Goal: Use online tool/utility: Utilize a website feature to perform a specific function

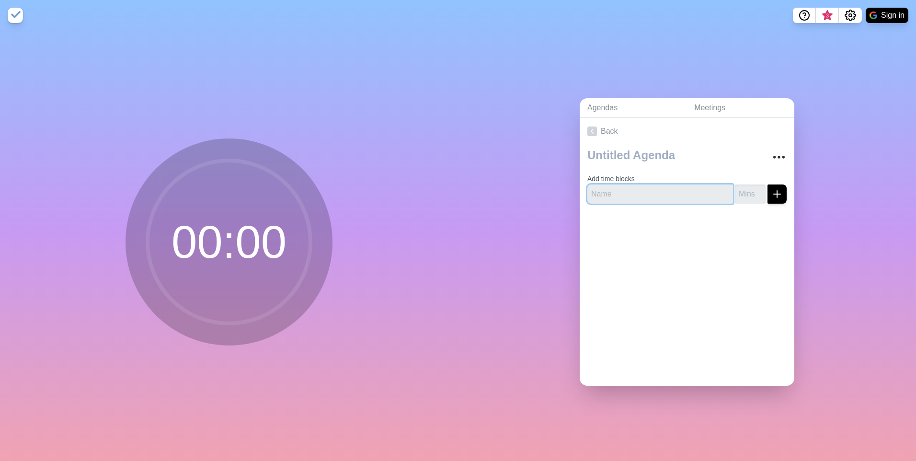
click at [658, 188] on input "text" at bounding box center [660, 193] width 146 height 19
click at [682, 197] on input "Re" at bounding box center [660, 193] width 146 height 19
type input "Present"
click at [768, 184] on button "submit" at bounding box center [777, 193] width 19 height 19
type input "1"
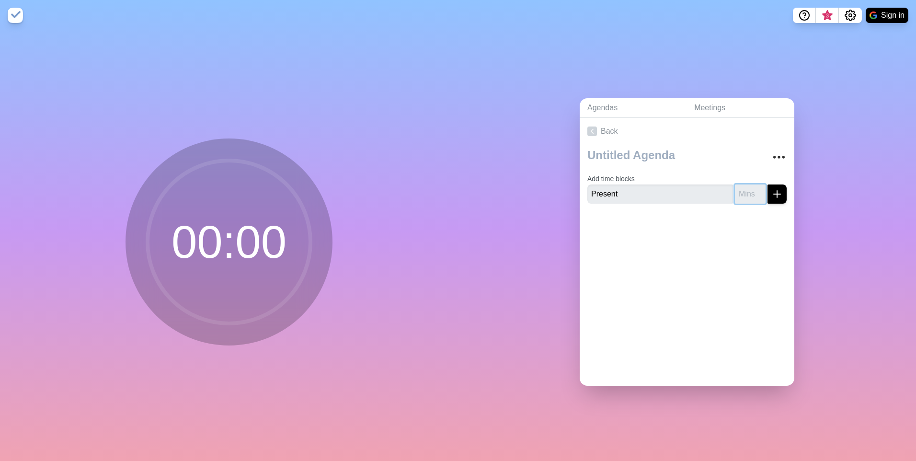
type input "2"
click button "submit" at bounding box center [777, 193] width 19 height 19
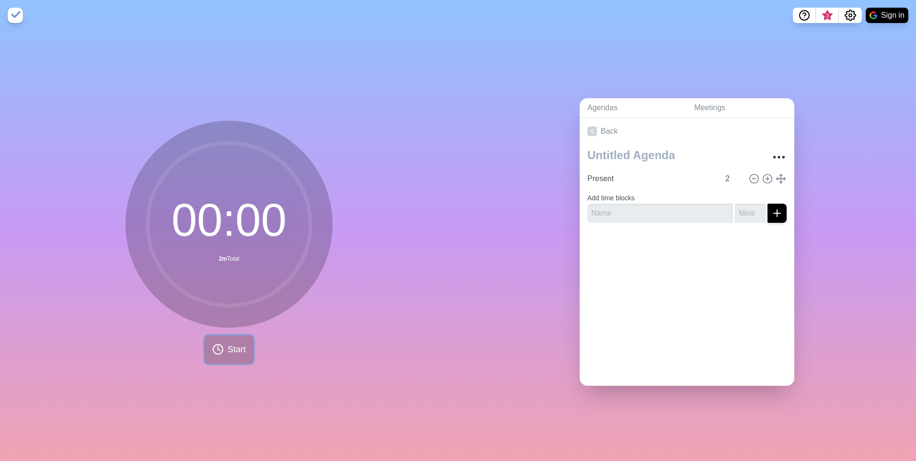
click at [236, 355] on button "Start" at bounding box center [229, 349] width 49 height 28
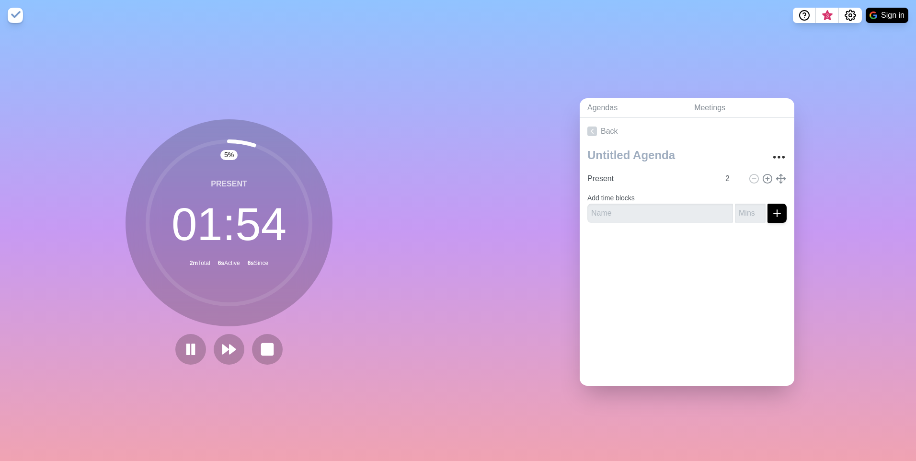
drag, startPoint x: 337, startPoint y: 345, endPoint x: 277, endPoint y: 314, distance: 66.9
click at [337, 345] on div "5 % Present 01 : 54 2m Total 6s Active 6s Since" at bounding box center [229, 246] width 458 height 430
click at [224, 344] on icon at bounding box center [229, 349] width 16 height 16
click at [709, 104] on link "Meetings" at bounding box center [741, 108] width 108 height 20
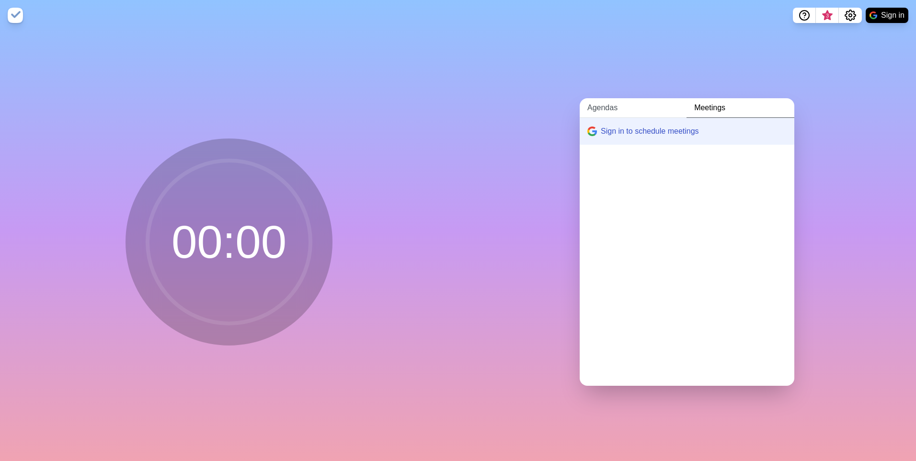
click at [619, 107] on link "Agendas" at bounding box center [633, 108] width 107 height 20
